Goal: Information Seeking & Learning: Learn about a topic

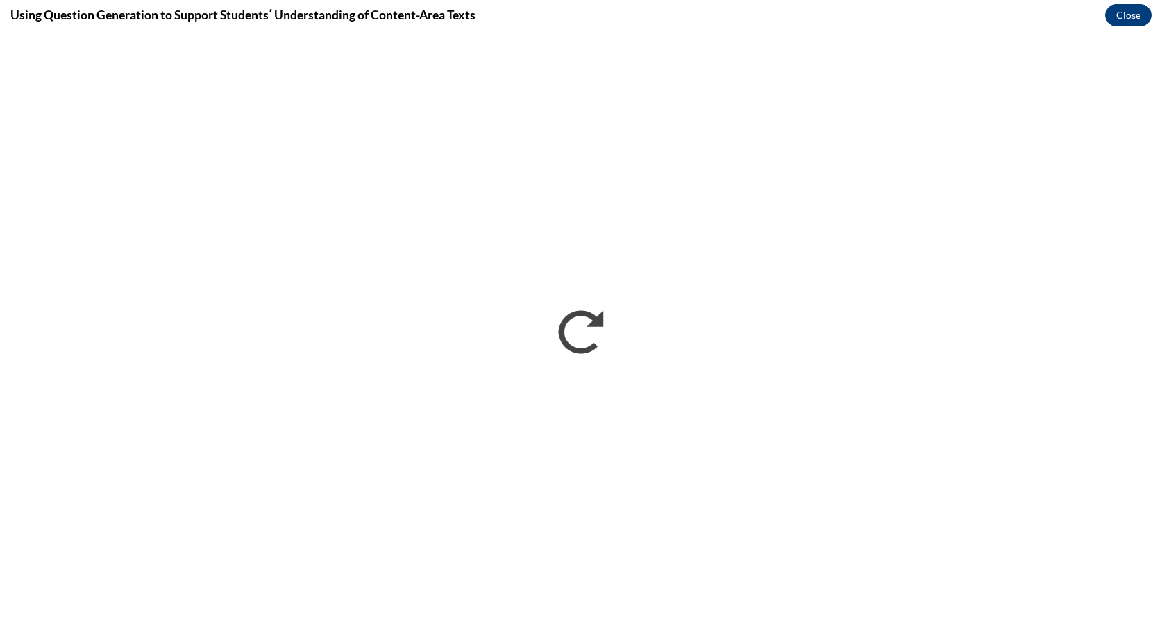
click at [1143, 15] on button "Close" at bounding box center [1128, 15] width 47 height 22
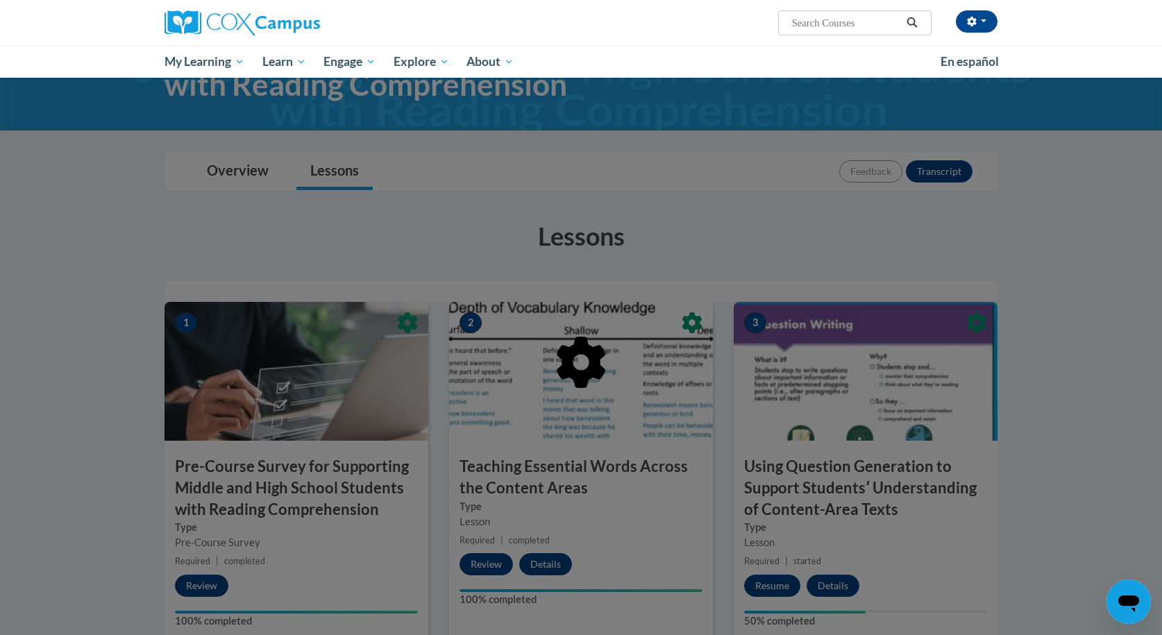
click at [852, 23] on input "Search..." at bounding box center [846, 23] width 111 height 17
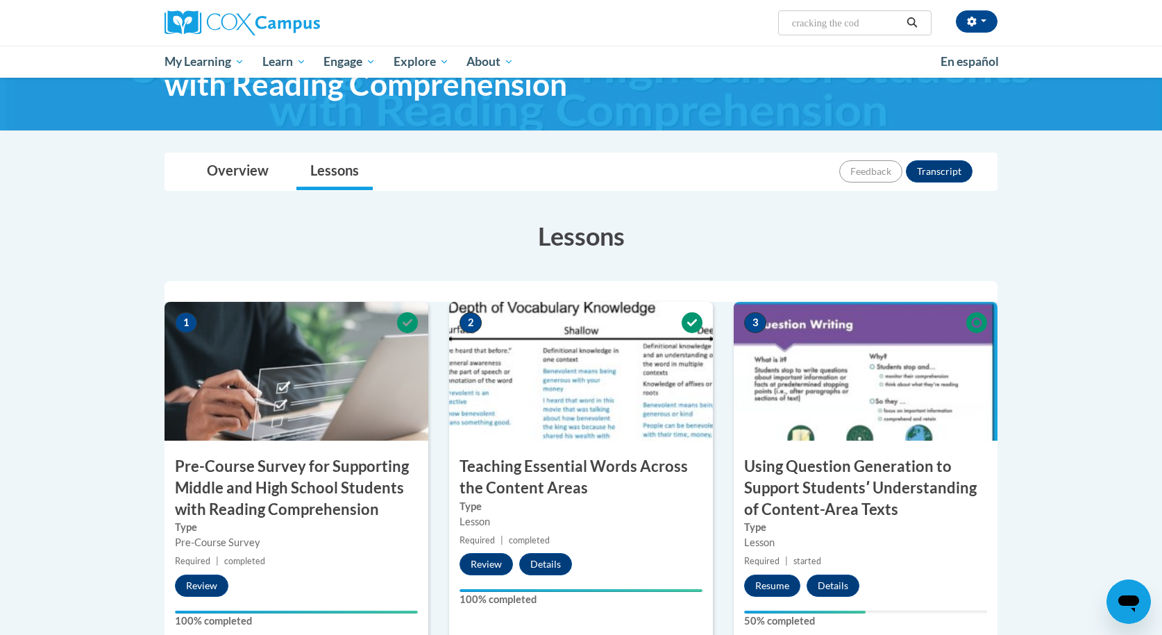
type input "cracking the code"
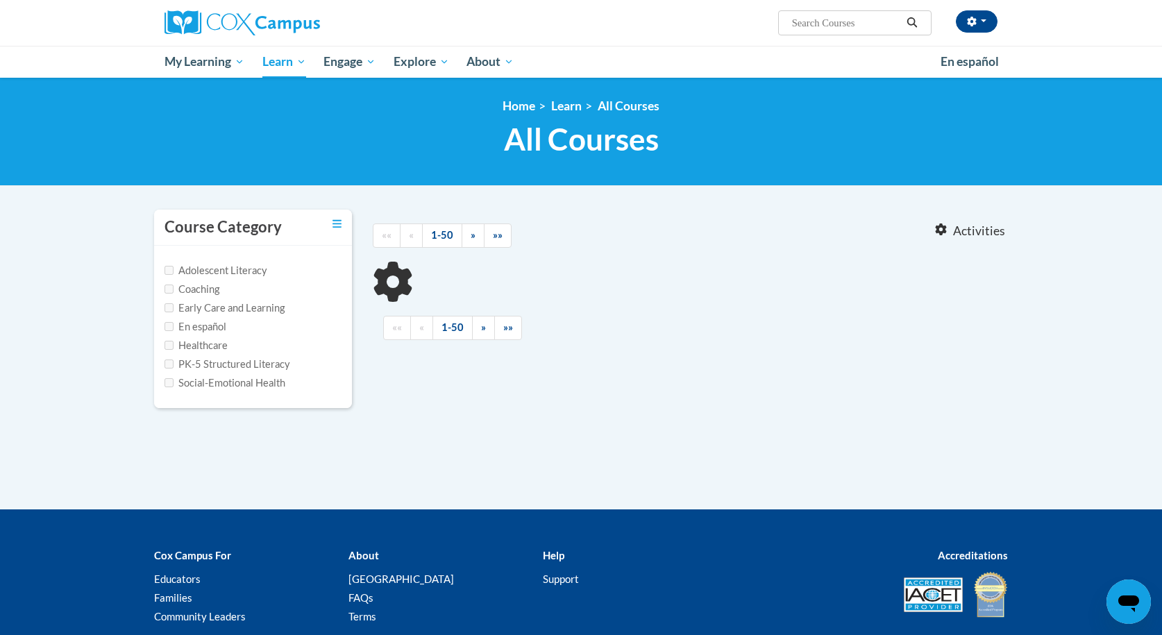
type input "cracking the code"
click at [249, 269] on label "Adolescent Literacy" at bounding box center [216, 270] width 103 height 15
click at [174, 269] on input "Adolescent Literacy" at bounding box center [169, 270] width 9 height 9
checkbox input "true"
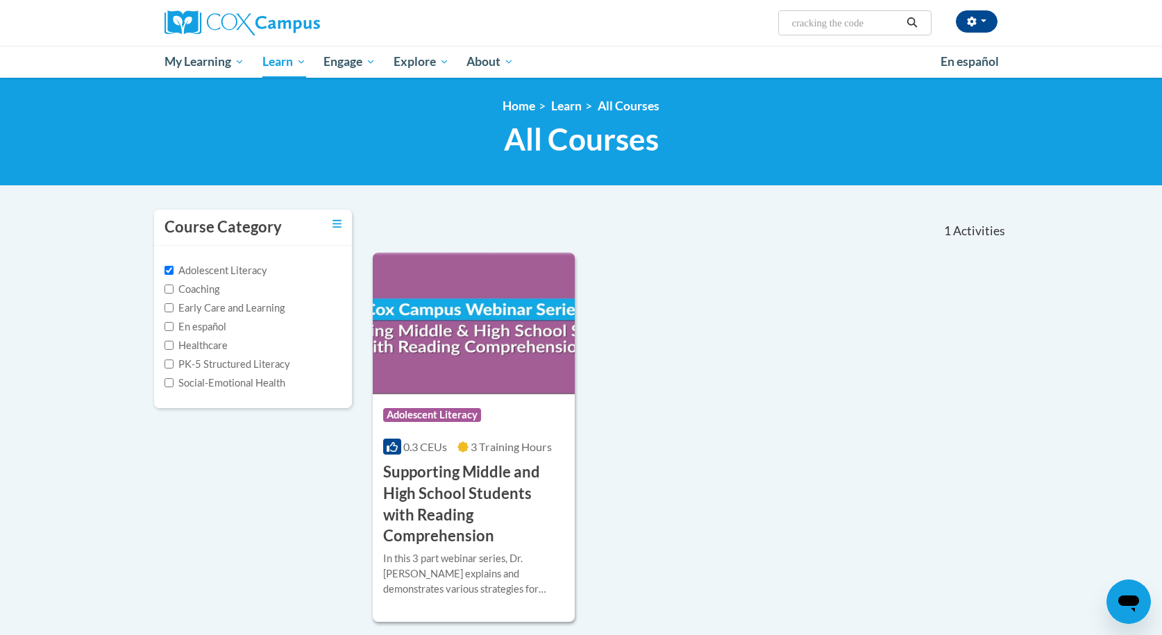
click at [456, 351] on img at bounding box center [474, 324] width 202 height 142
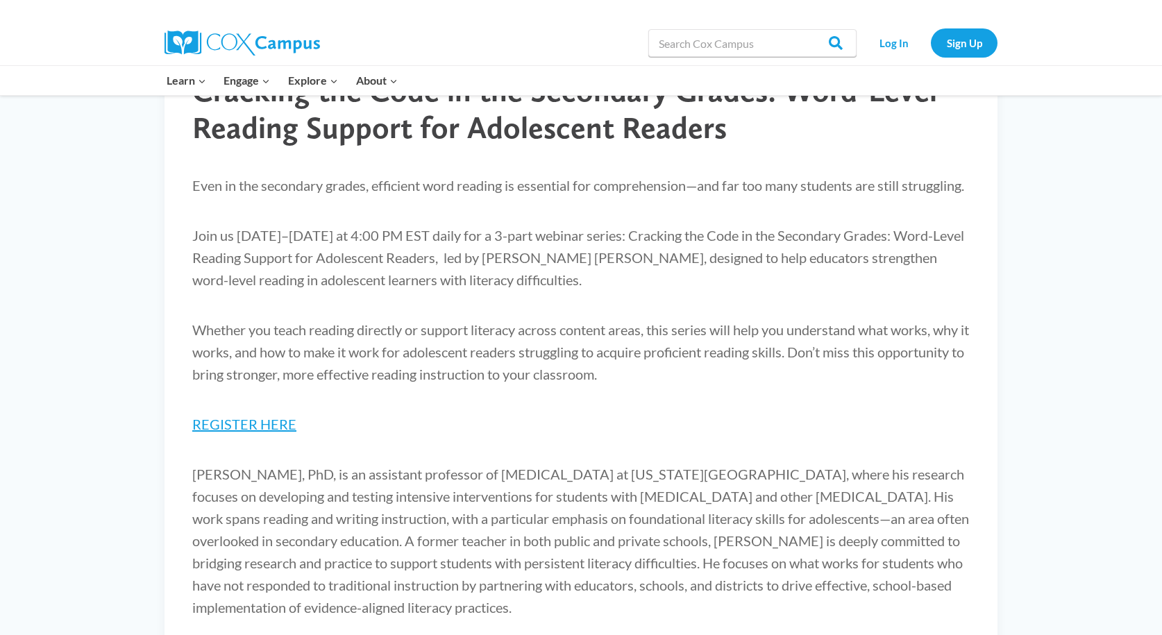
scroll to position [77, 0]
click at [289, 433] on link "REGISTER HERE" at bounding box center [244, 425] width 104 height 17
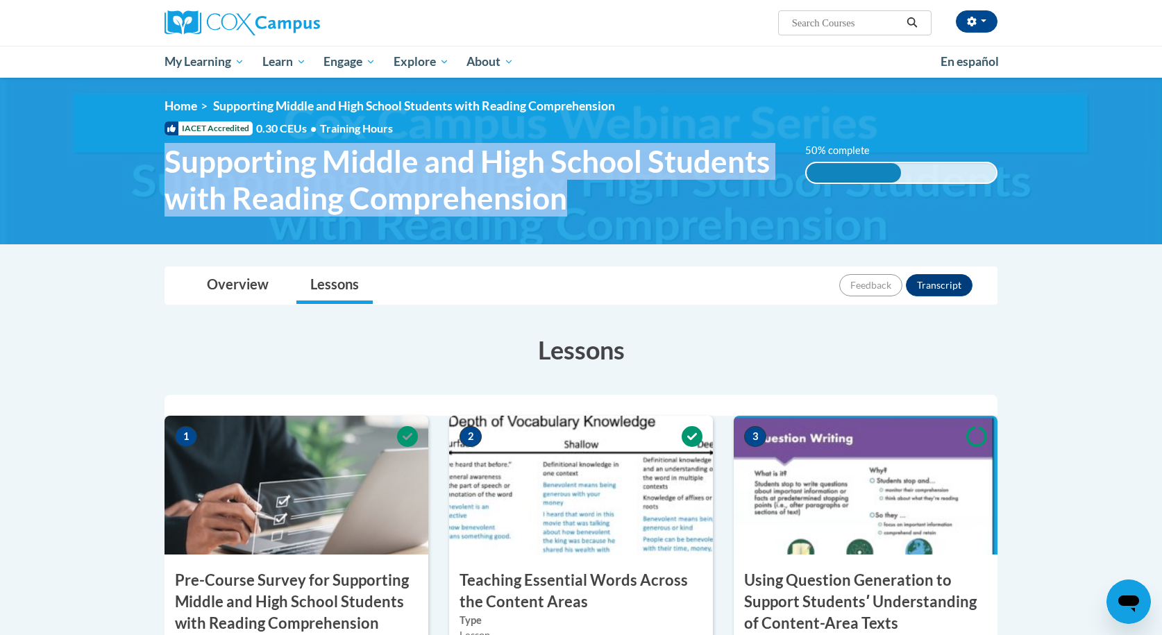
drag, startPoint x: 167, startPoint y: 167, endPoint x: 573, endPoint y: 216, distance: 409.2
click at [573, 216] on div "<en>Home</en><fr>Accueil</fr><de>Zuhause</de><it>Casa</it><es>Casa</es><pt>Casa…" at bounding box center [581, 161] width 875 height 125
copy span "Supporting Middle and High School Students with Reading Comprehension"
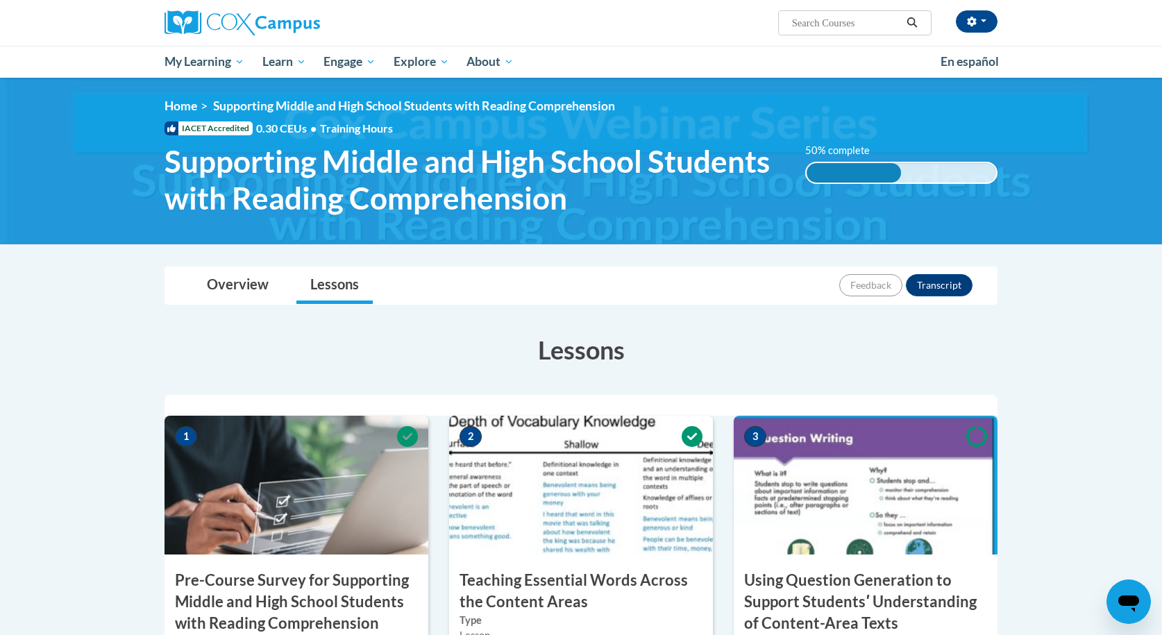
drag, startPoint x: 394, startPoint y: 169, endPoint x: 428, endPoint y: 3, distance: 169.5
